Goal: Find specific page/section: Find specific page/section

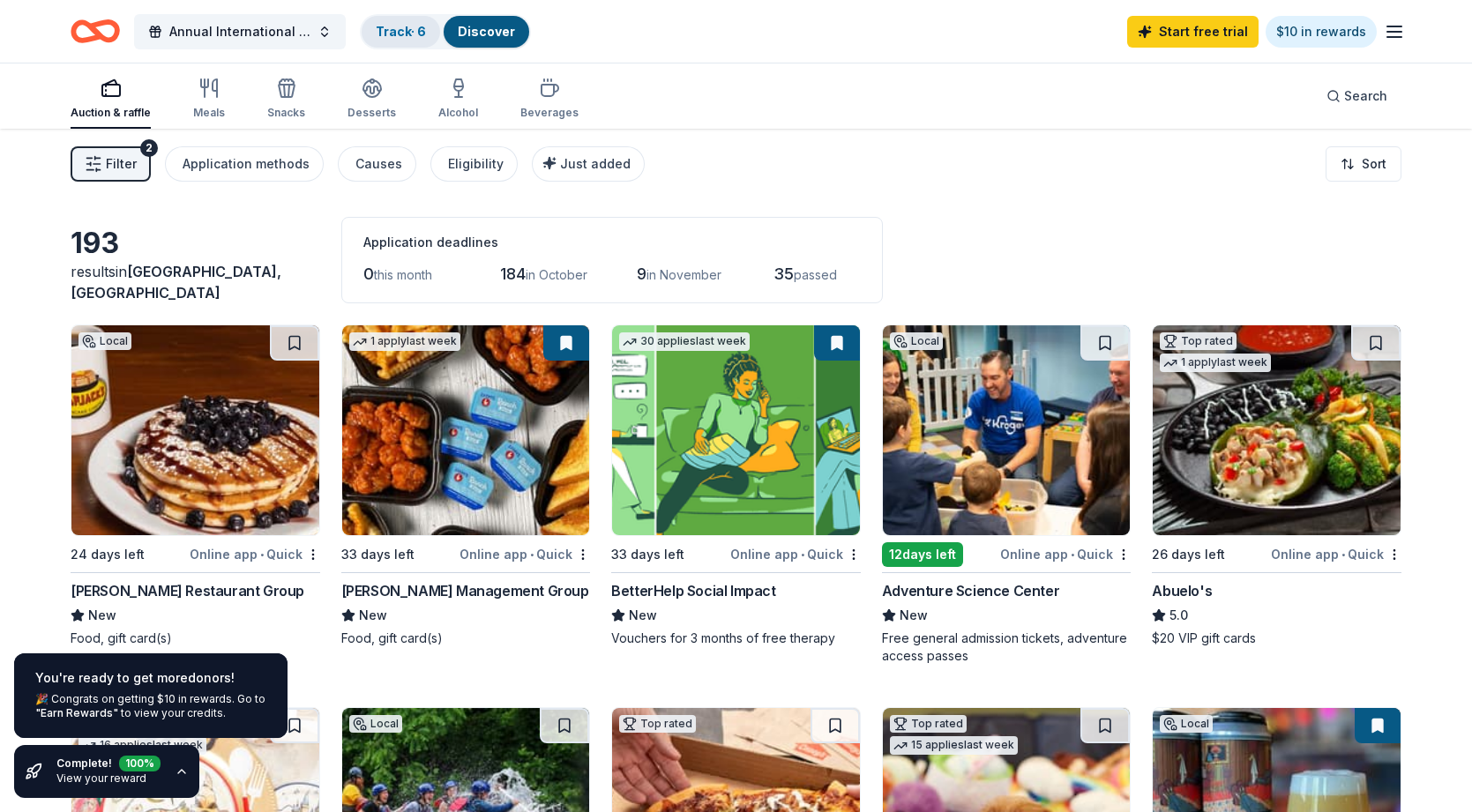
click at [412, 33] on link "Track · 6" at bounding box center [401, 31] width 50 height 15
click at [406, 29] on link "Track · 6" at bounding box center [401, 31] width 50 height 15
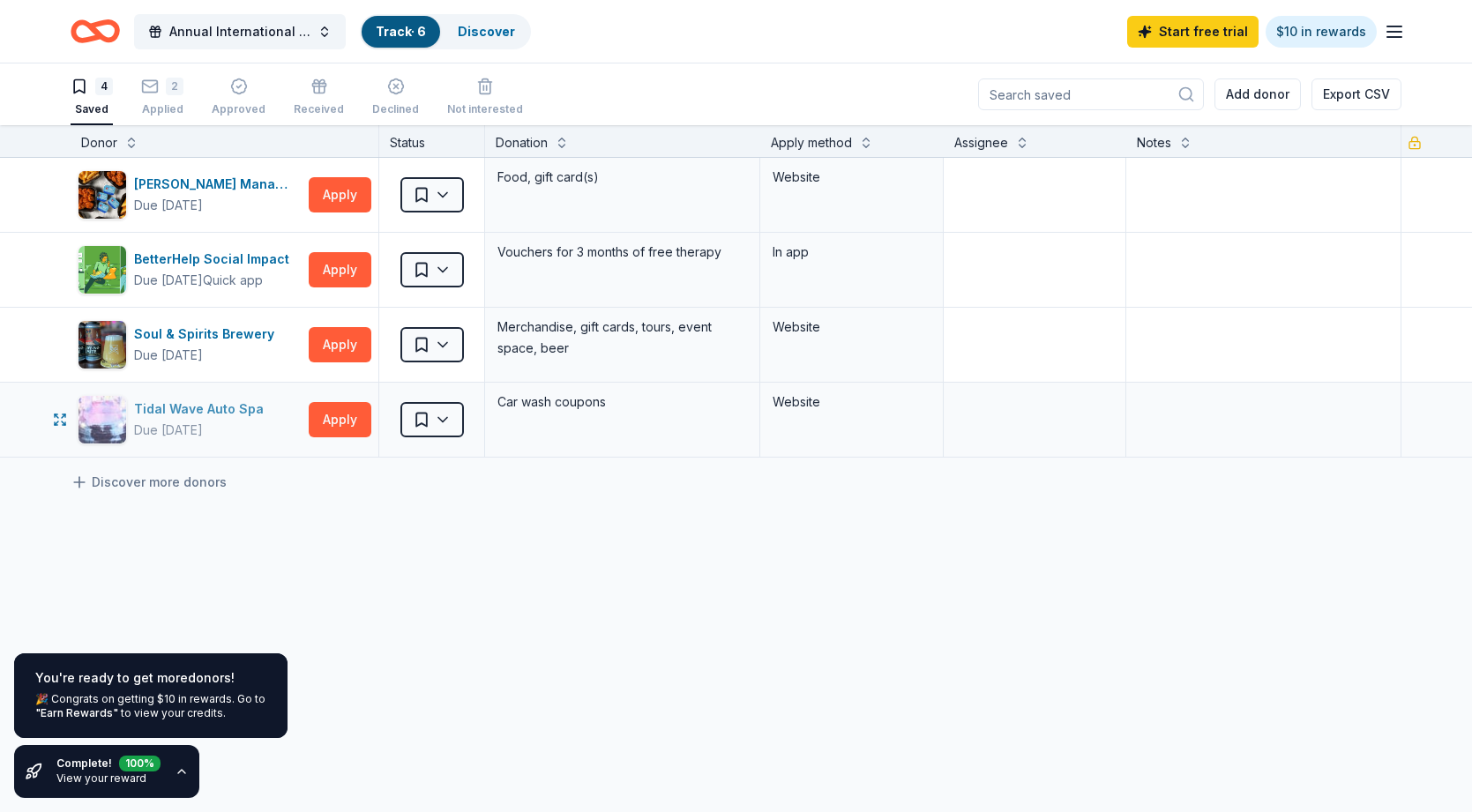
click at [210, 408] on div "Tidal Wave Auto Spa" at bounding box center [202, 409] width 137 height 21
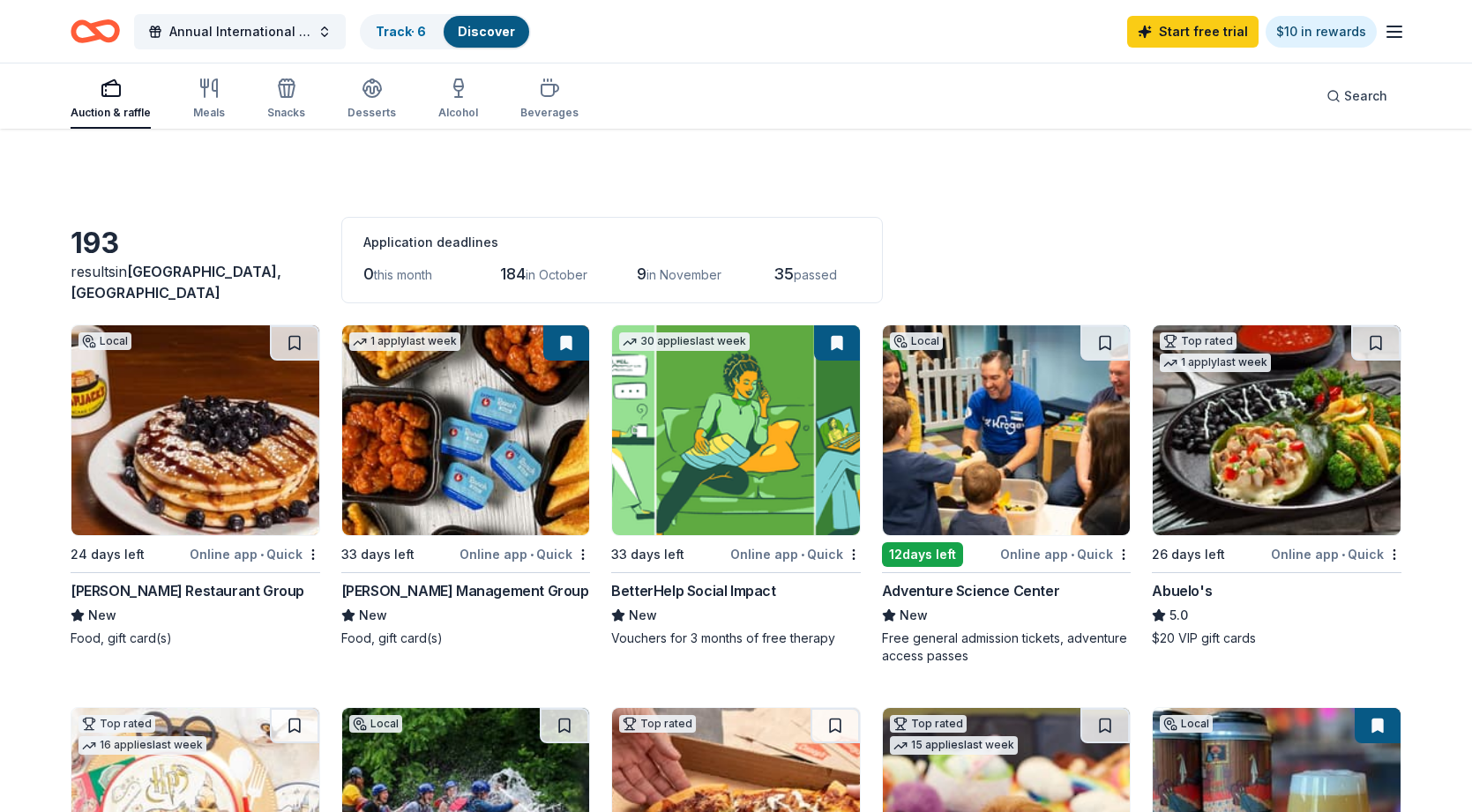
scroll to position [1069, 0]
